Goal: Information Seeking & Learning: Learn about a topic

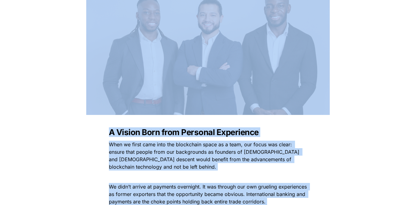
scroll to position [146, 0]
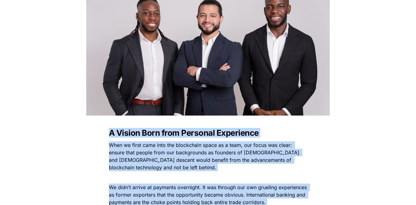
drag, startPoint x: 309, startPoint y: 121, endPoint x: 109, endPoint y: 134, distance: 200.5
copy div "L Ipsumd Sita cons Adipisci Elitseddoe Temp in utlab etdo magn ali enimadmini v…"
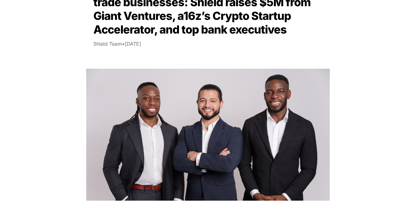
scroll to position [0, 0]
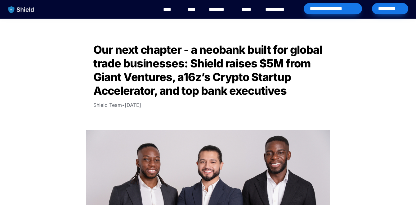
click at [32, 10] on img "main navigation" at bounding box center [21, 9] width 32 height 13
click at [173, 9] on link "****" at bounding box center [170, 9] width 14 height 7
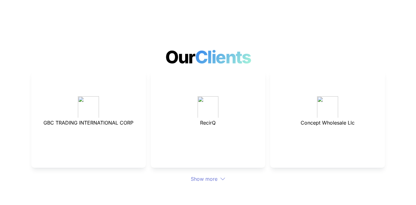
scroll to position [1832, 0]
